Goal: Check status

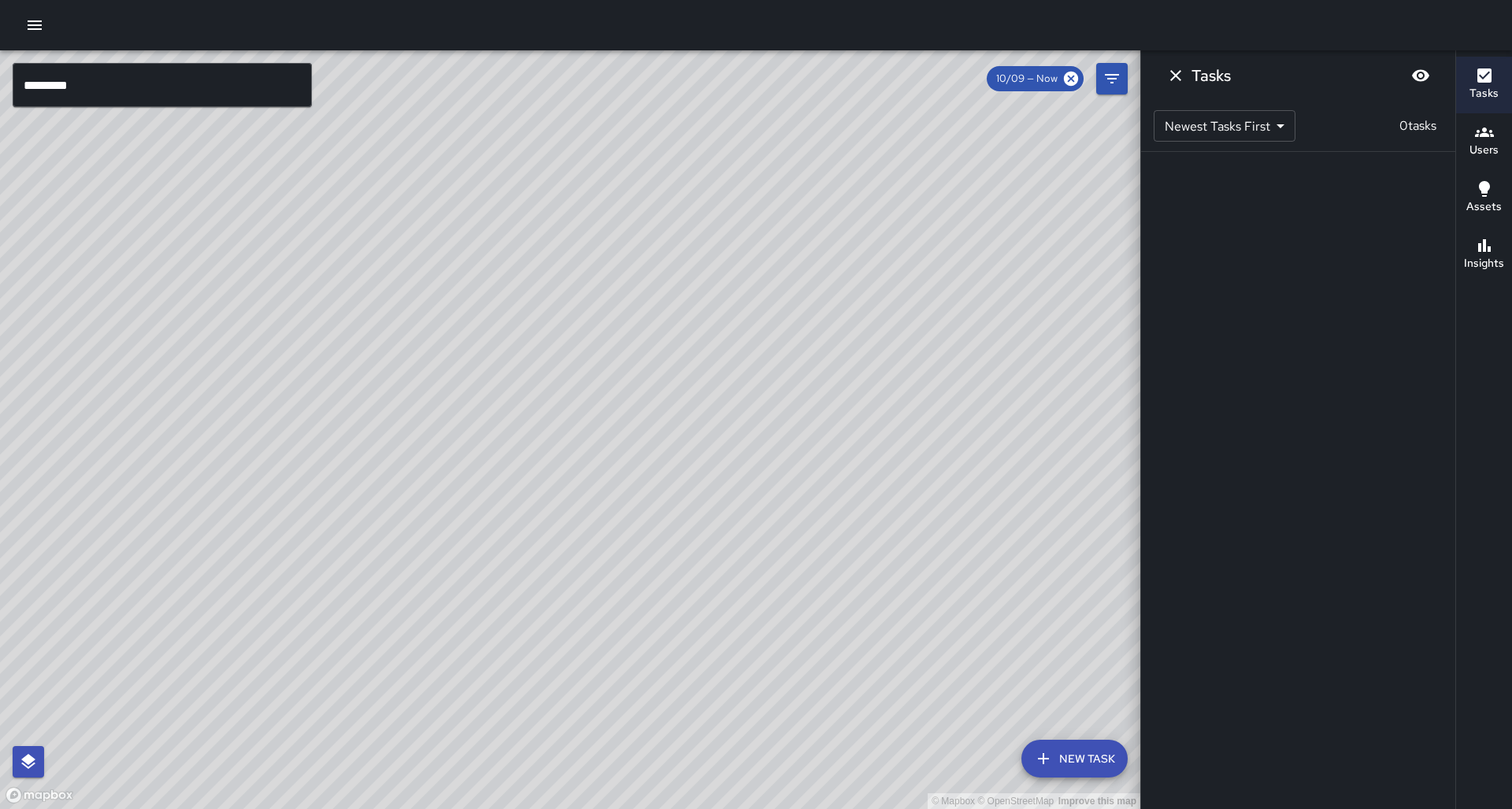
drag, startPoint x: 748, startPoint y: 521, endPoint x: 560, endPoint y: 525, distance: 188.0
click at [560, 525] on div "© Mapbox © OpenStreetMap Improve this map" at bounding box center [570, 429] width 1141 height 759
click at [1105, 82] on icon "Filters" at bounding box center [1111, 78] width 19 height 19
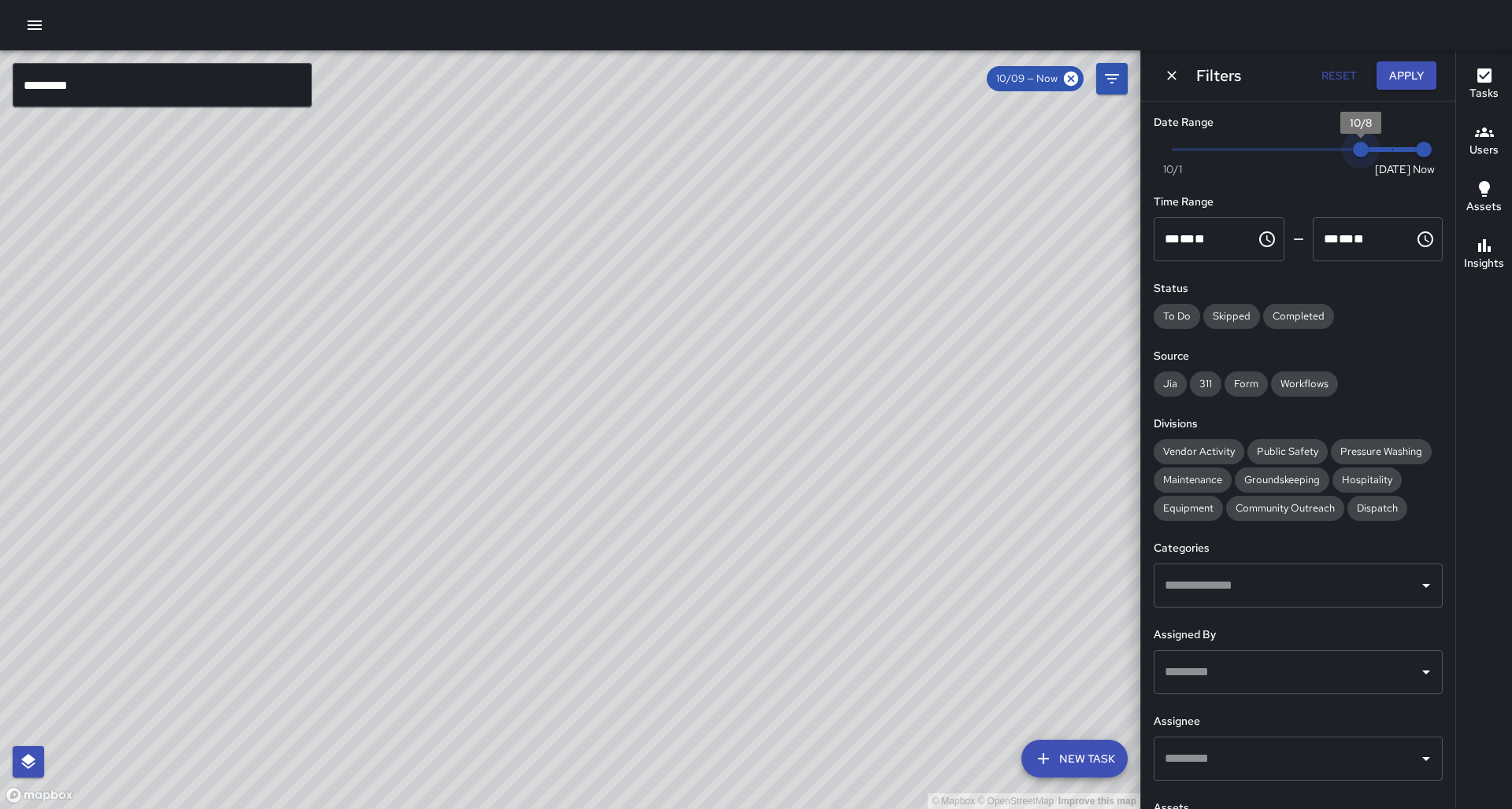
click at [1370, 144] on span "Now [DATE] [DATE] 6:33 am" at bounding box center [1298, 150] width 251 height 24
drag, startPoint x: 672, startPoint y: 417, endPoint x: 657, endPoint y: 368, distance: 51.2
click at [657, 368] on div "© Mapbox © OpenStreetMap Improve this map" at bounding box center [570, 429] width 1141 height 759
drag, startPoint x: 610, startPoint y: 388, endPoint x: 649, endPoint y: 476, distance: 96.3
click at [649, 476] on div "© Mapbox © OpenStreetMap Improve this map" at bounding box center [570, 429] width 1141 height 759
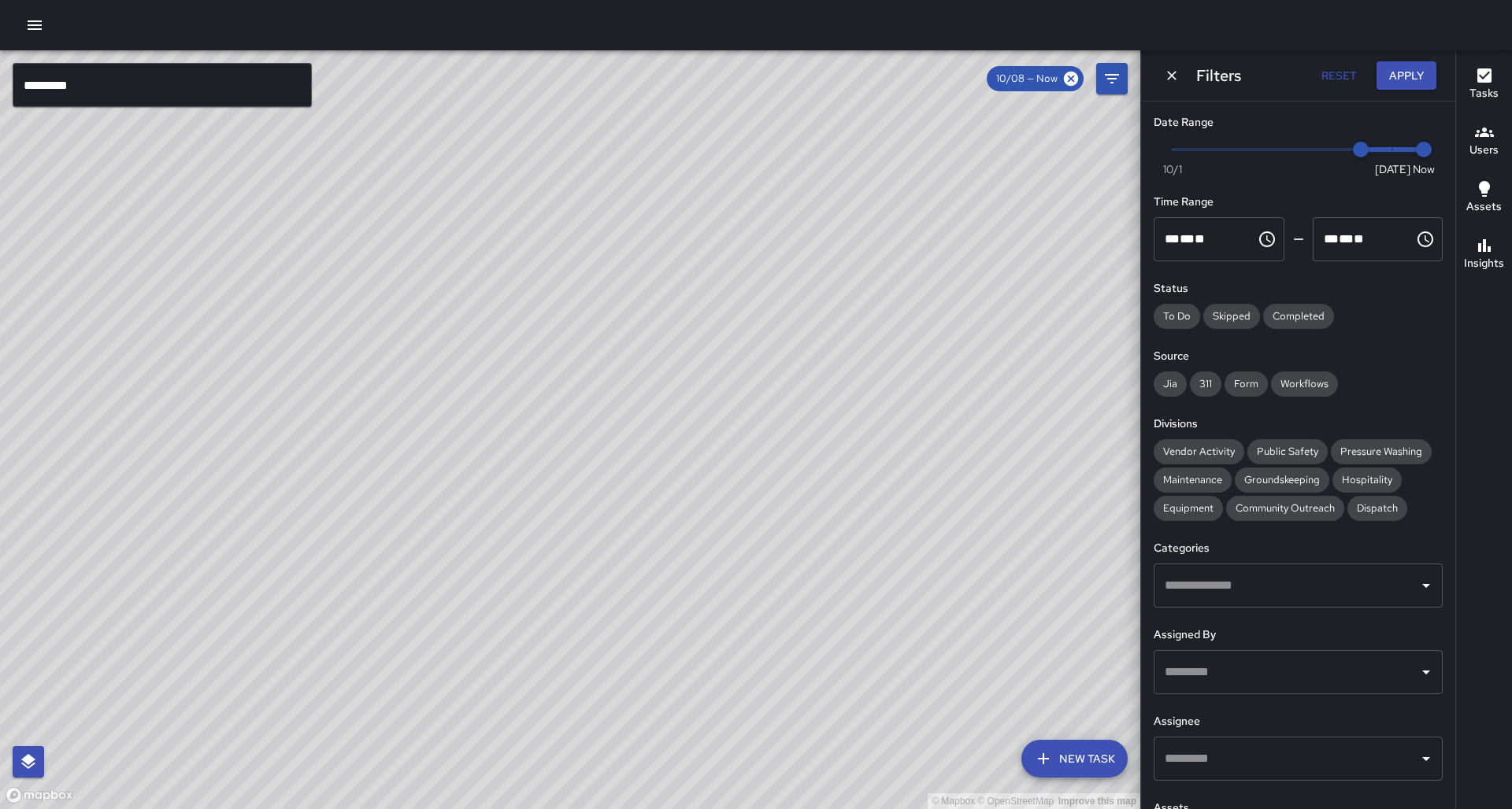
drag, startPoint x: 617, startPoint y: 484, endPoint x: 648, endPoint y: 440, distance: 53.8
click at [648, 440] on div "© Mapbox © OpenStreetMap Improve this map" at bounding box center [570, 429] width 1141 height 759
drag, startPoint x: 311, startPoint y: 444, endPoint x: 279, endPoint y: 437, distance: 32.8
click at [279, 437] on div "© Mapbox © OpenStreetMap Improve this map" at bounding box center [570, 429] width 1141 height 759
click at [1070, 78] on icon at bounding box center [1071, 79] width 18 height 18
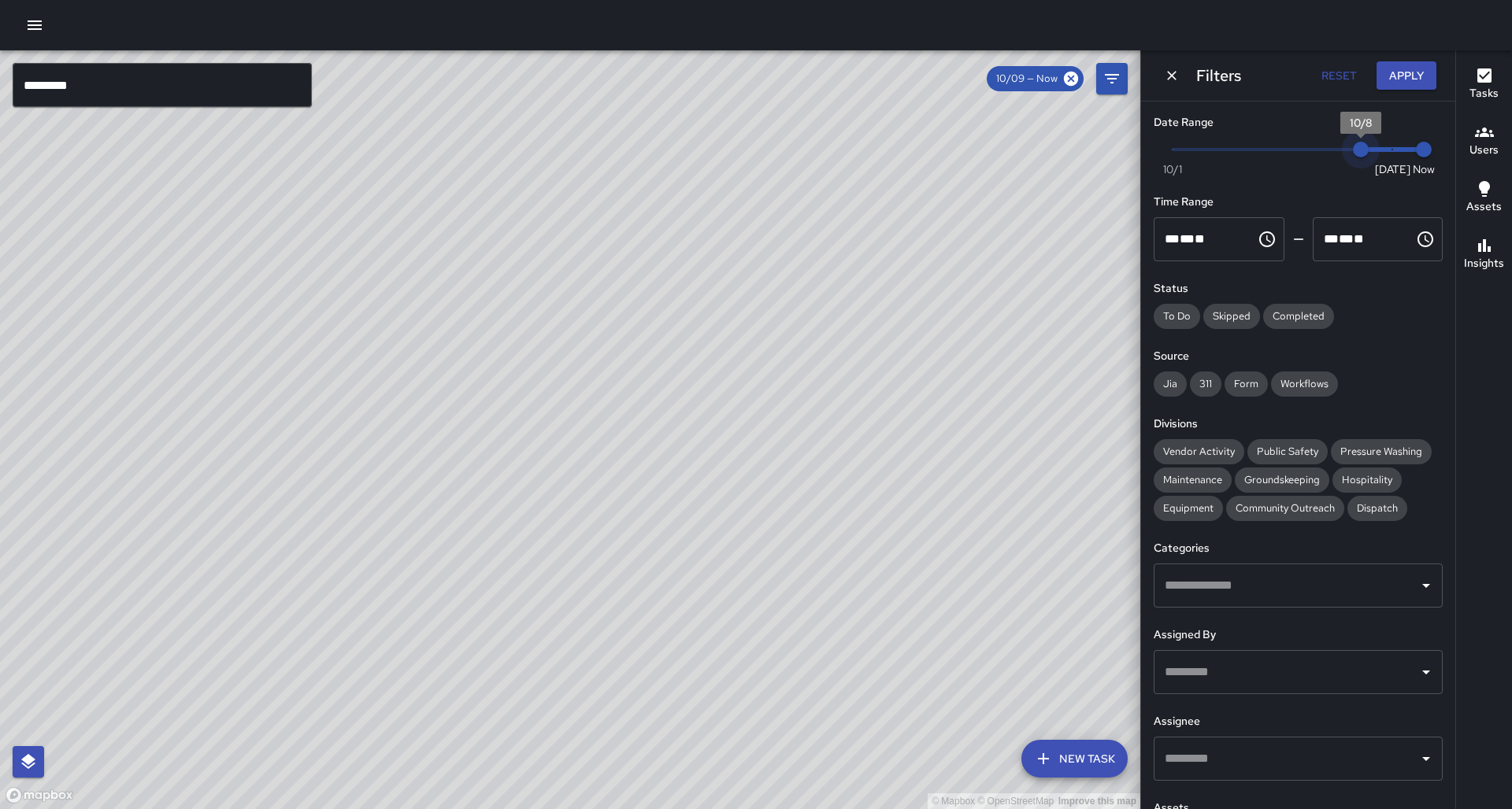
click at [1353, 152] on span "10/8" at bounding box center [1361, 150] width 16 height 16
type input "*"
drag, startPoint x: 1359, startPoint y: 148, endPoint x: 1355, endPoint y: 156, distance: 8.9
click at [1355, 156] on span "10/8" at bounding box center [1361, 150] width 16 height 16
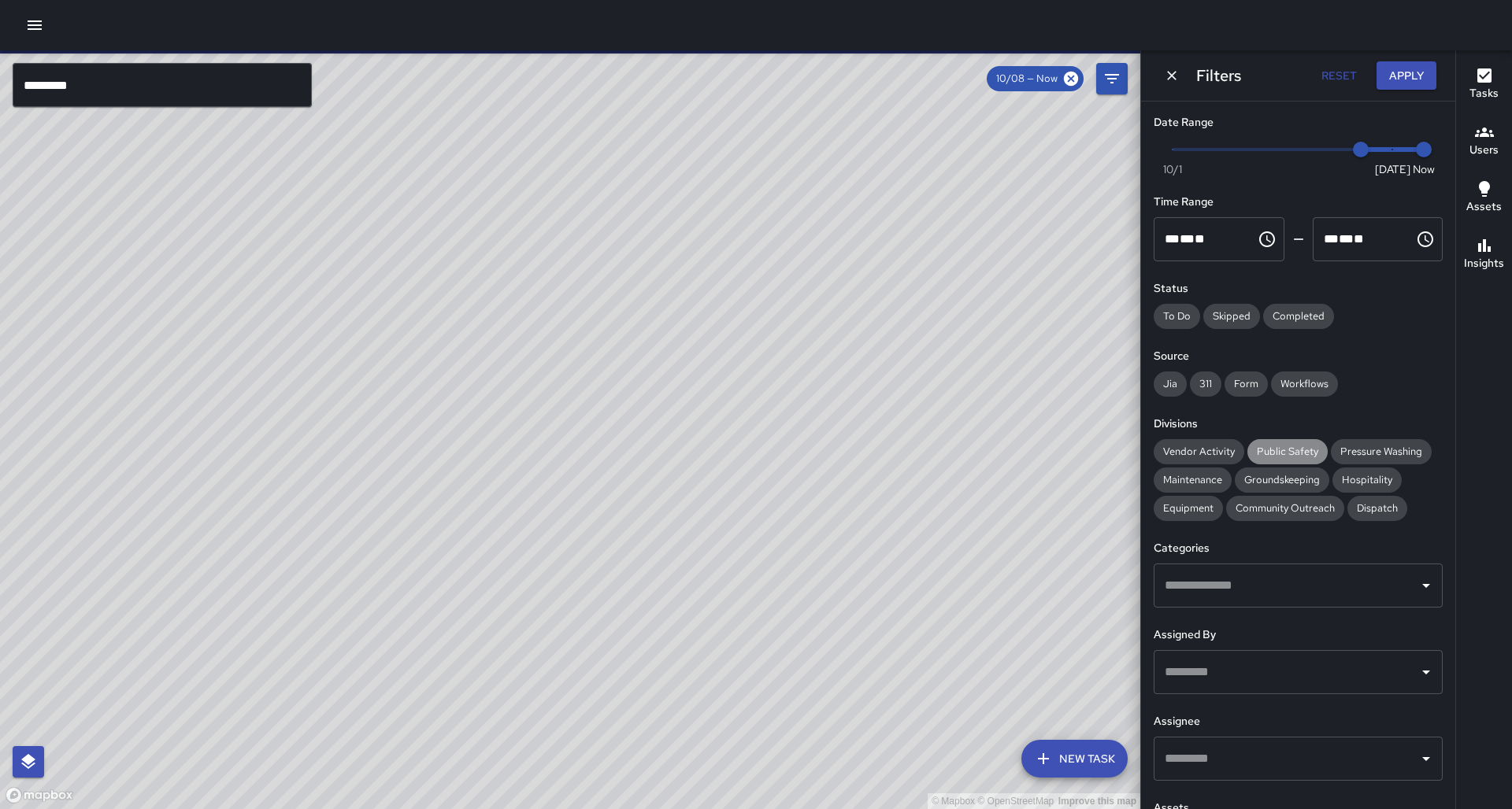
click at [1290, 440] on div "Public Safety" at bounding box center [1288, 452] width 80 height 25
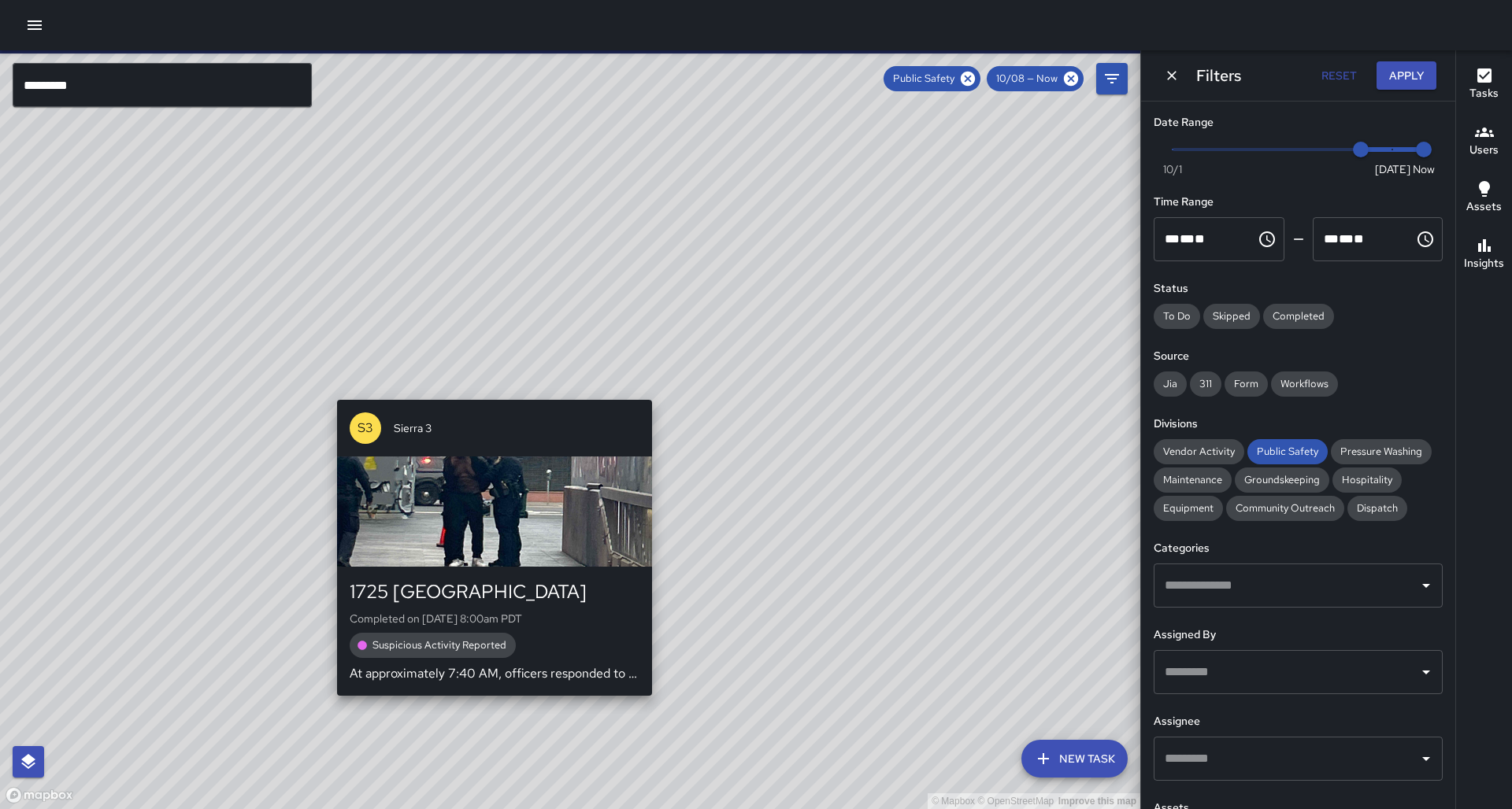
click at [488, 391] on div "© Mapbox © OpenStreetMap Improve this map S3 Sierra 3 1725 Broadway Completed o…" at bounding box center [570, 429] width 1141 height 759
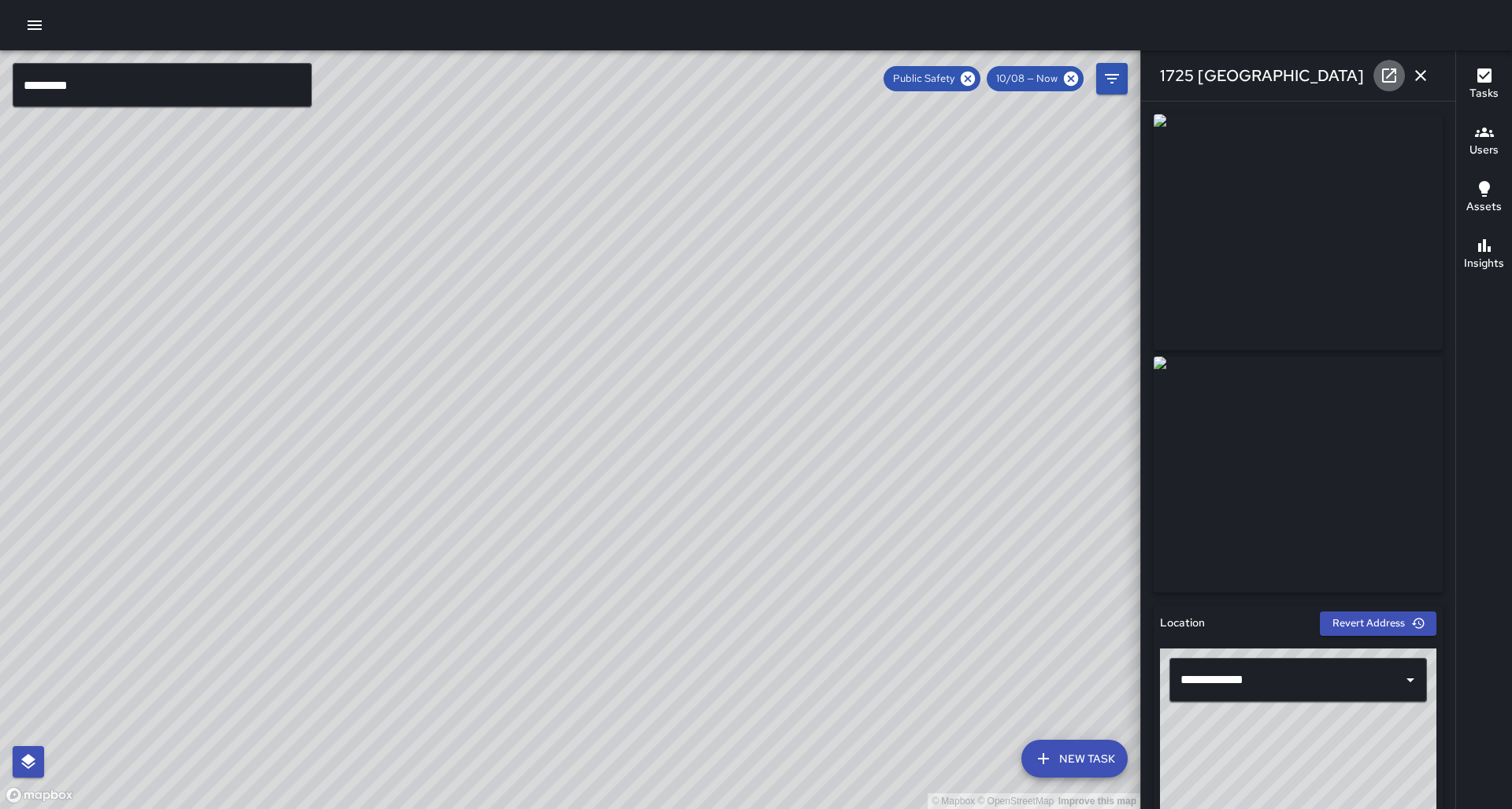
click at [1388, 80] on icon at bounding box center [1389, 75] width 19 height 19
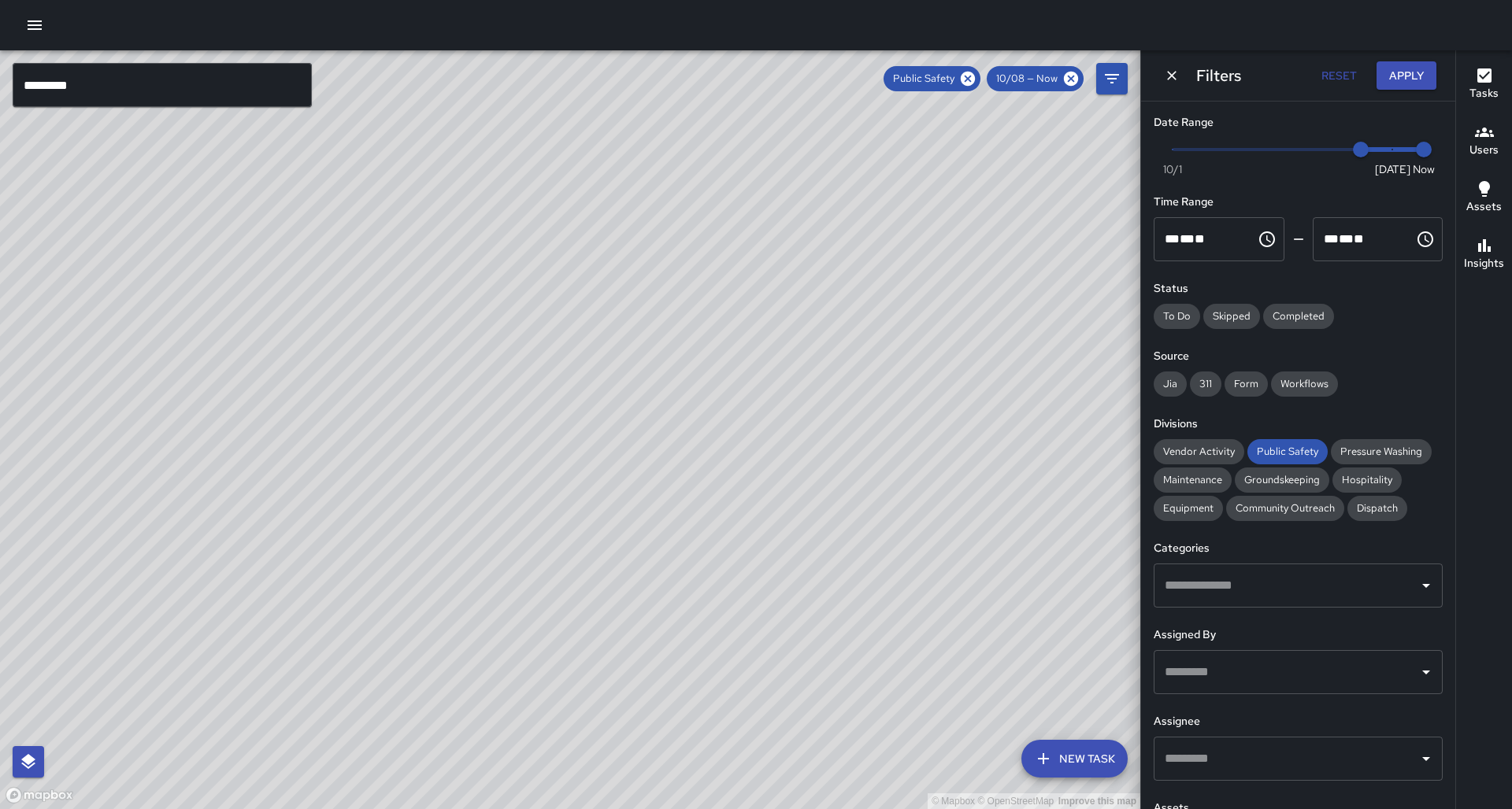
drag, startPoint x: 716, startPoint y: 323, endPoint x: 591, endPoint y: 383, distance: 138.7
click at [591, 383] on div "© Mapbox © OpenStreetMap Improve this map" at bounding box center [570, 429] width 1141 height 759
drag, startPoint x: 591, startPoint y: 383, endPoint x: 555, endPoint y: 436, distance: 64.1
click at [555, 436] on div "© Mapbox © OpenStreetMap Improve this map" at bounding box center [570, 429] width 1141 height 759
